Goal: Find specific page/section: Find specific page/section

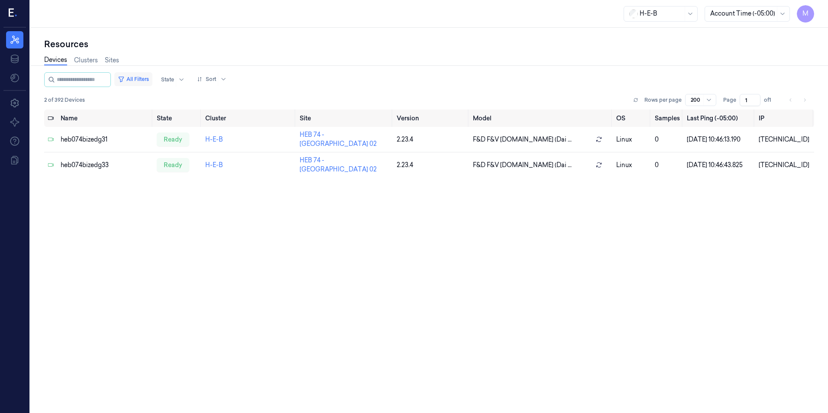
click at [141, 77] on button "All Filters" at bounding box center [133, 79] width 38 height 14
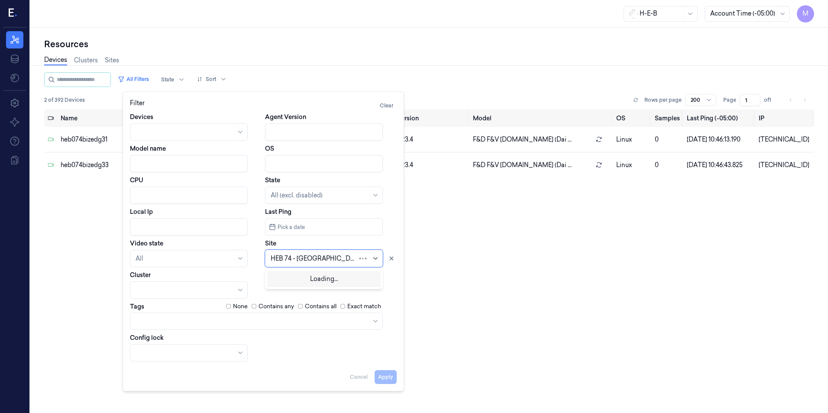
click at [376, 260] on icon at bounding box center [375, 258] width 7 height 7
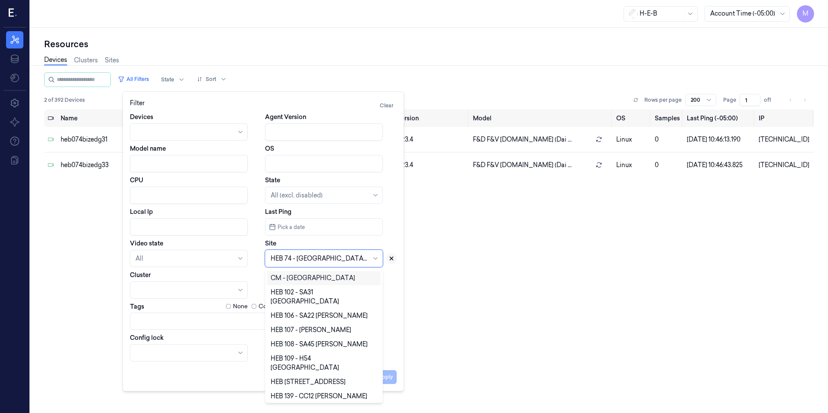
click at [388, 258] on button at bounding box center [392, 258] width 10 height 10
click at [331, 259] on div at bounding box center [319, 258] width 97 height 9
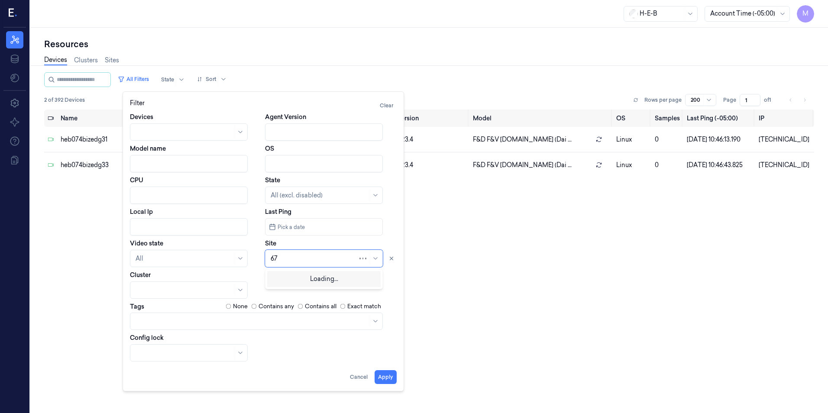
type input "6"
type input "705"
click at [292, 279] on div "HEB 705 - H63 [PERSON_NAME]" at bounding box center [318, 278] width 95 height 9
click at [391, 377] on button "Apply" at bounding box center [386, 377] width 22 height 14
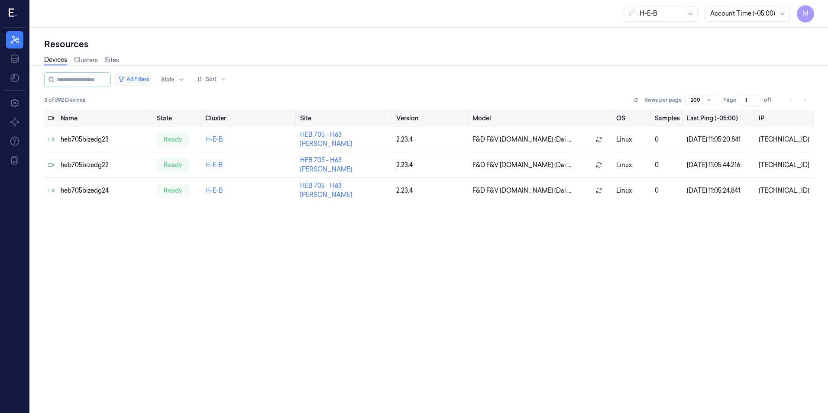
click at [152, 80] on button "All Filters" at bounding box center [133, 79] width 38 height 14
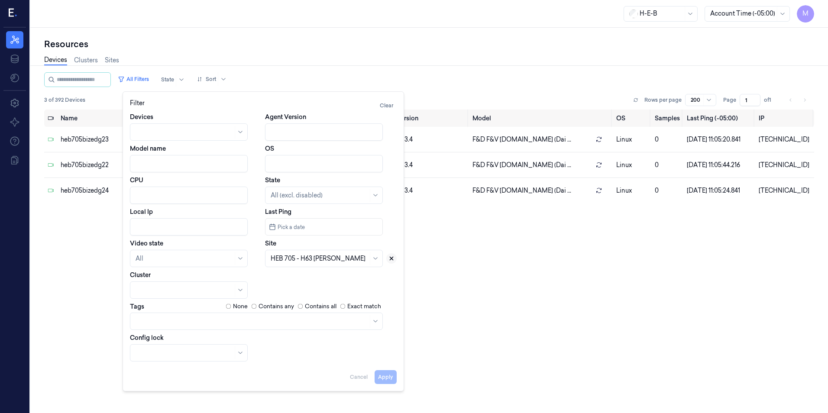
click at [392, 262] on button at bounding box center [392, 258] width 10 height 10
click at [312, 259] on div at bounding box center [319, 258] width 97 height 9
type input "210"
click at [330, 278] on div "HEB 210 - CC06 [PERSON_NAME]" at bounding box center [320, 278] width 99 height 9
click at [382, 375] on button "Apply" at bounding box center [386, 377] width 22 height 14
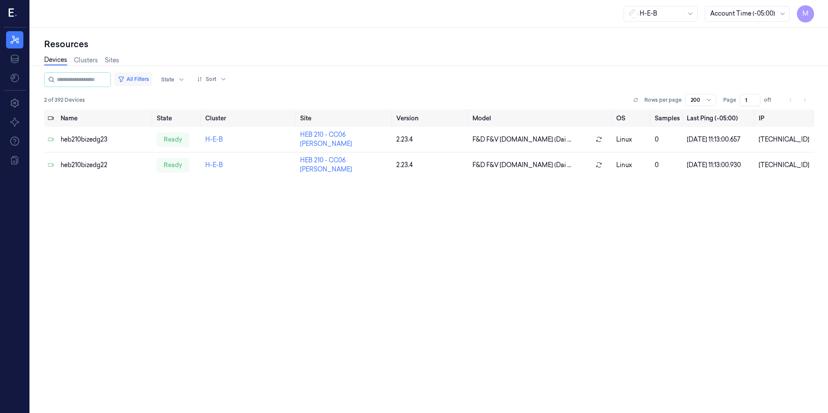
click at [138, 78] on button "All Filters" at bounding box center [133, 79] width 38 height 14
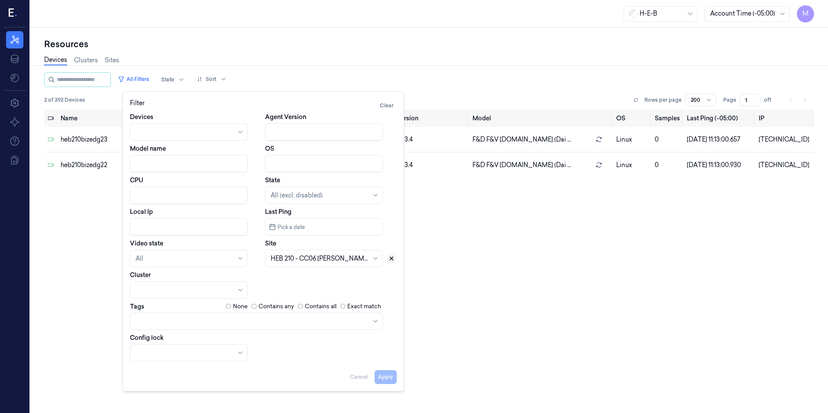
click at [391, 258] on icon at bounding box center [391, 258] width 3 height 3
click at [313, 262] on div at bounding box center [319, 258] width 97 height 9
type input "262"
click at [308, 280] on div "HEB 262 - SA30 Bandera" at bounding box center [306, 278] width 71 height 9
click at [393, 380] on button "Apply" at bounding box center [386, 377] width 22 height 14
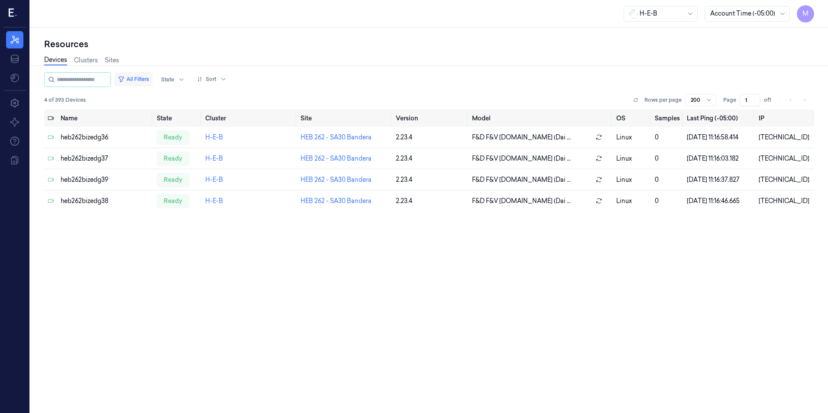
click at [146, 78] on button "All Filters" at bounding box center [133, 79] width 38 height 14
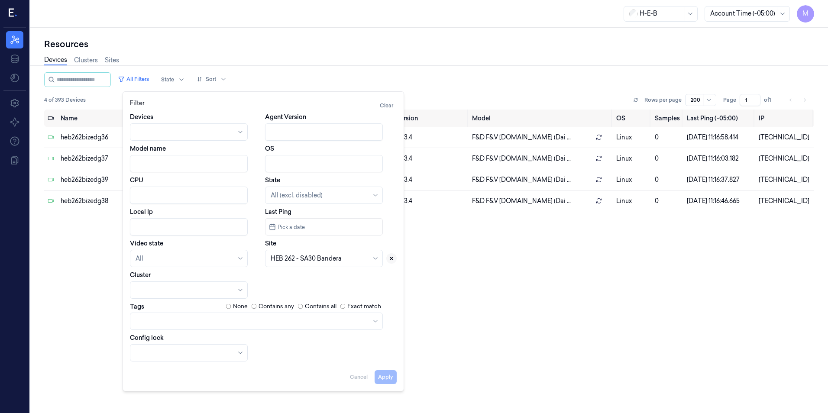
click at [393, 258] on icon at bounding box center [392, 259] width 6 height 6
click at [312, 262] on div at bounding box center [314, 258] width 87 height 9
type input "802"
click at [318, 276] on div "HEB 802 - Frisco 02" at bounding box center [299, 278] width 56 height 9
click at [388, 378] on button "Apply" at bounding box center [386, 377] width 22 height 14
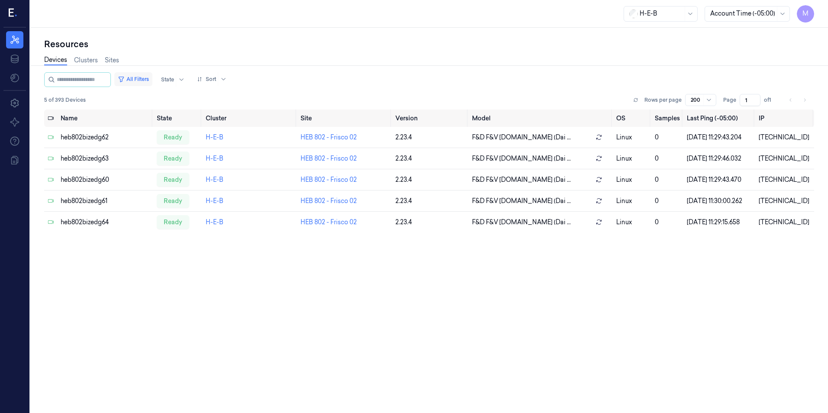
click at [153, 80] on button "All Filters" at bounding box center [133, 79] width 38 height 14
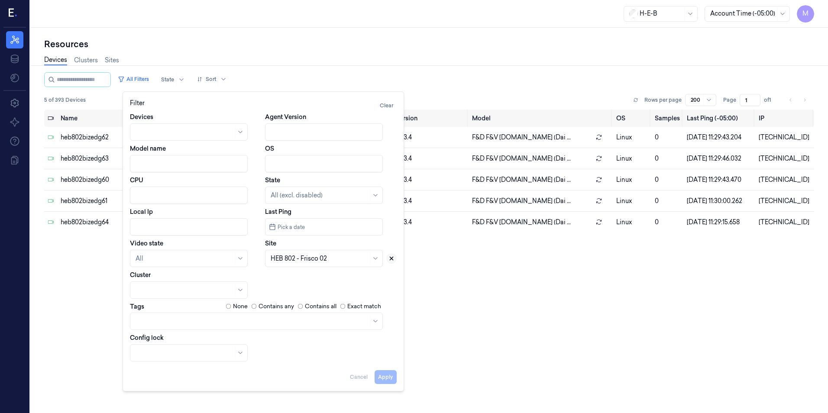
click at [392, 257] on icon at bounding box center [392, 259] width 6 height 6
click at [328, 258] on div at bounding box center [319, 258] width 97 height 9
type input "589"
click at [319, 283] on div "HEB 589 - [GEOGRAPHIC_DATA]" at bounding box center [320, 278] width 98 height 9
click at [386, 383] on button "Apply" at bounding box center [386, 377] width 22 height 14
